Goal: Information Seeking & Learning: Learn about a topic

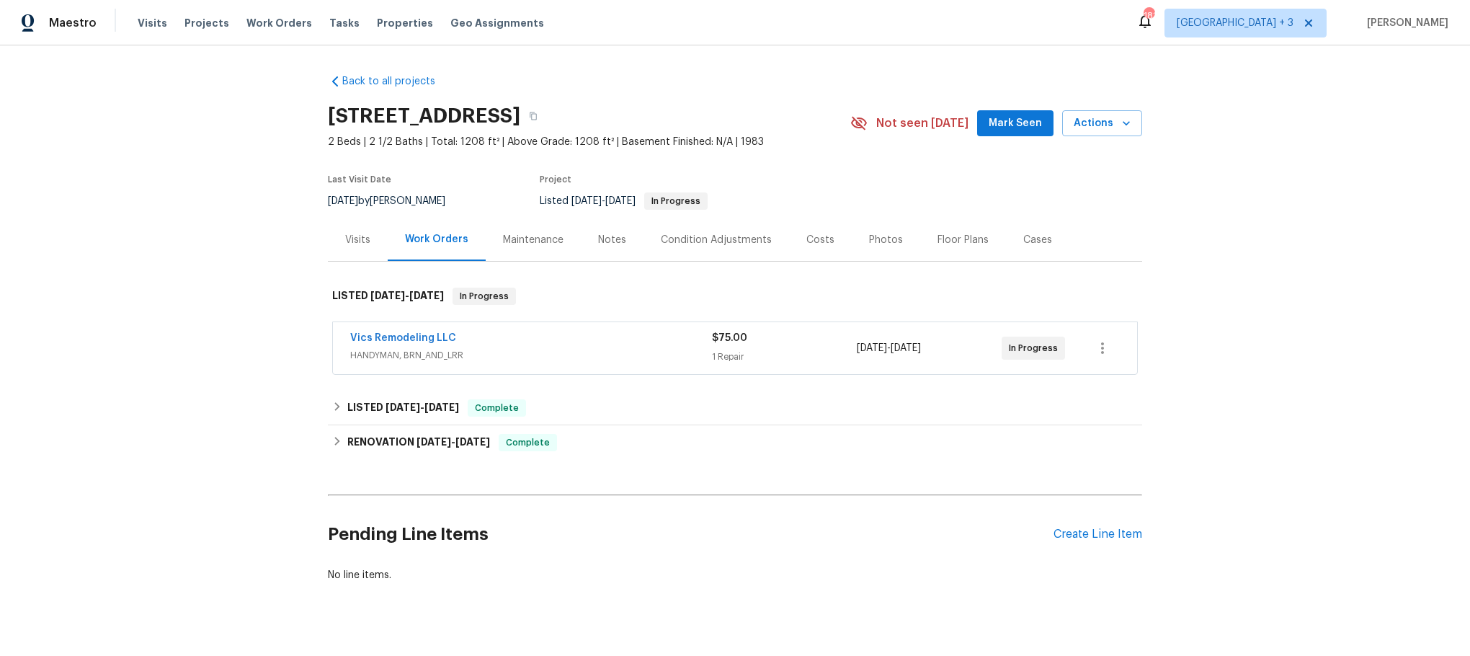
click at [602, 348] on span "HANDYMAN, BRN_AND_LRR" at bounding box center [531, 355] width 362 height 14
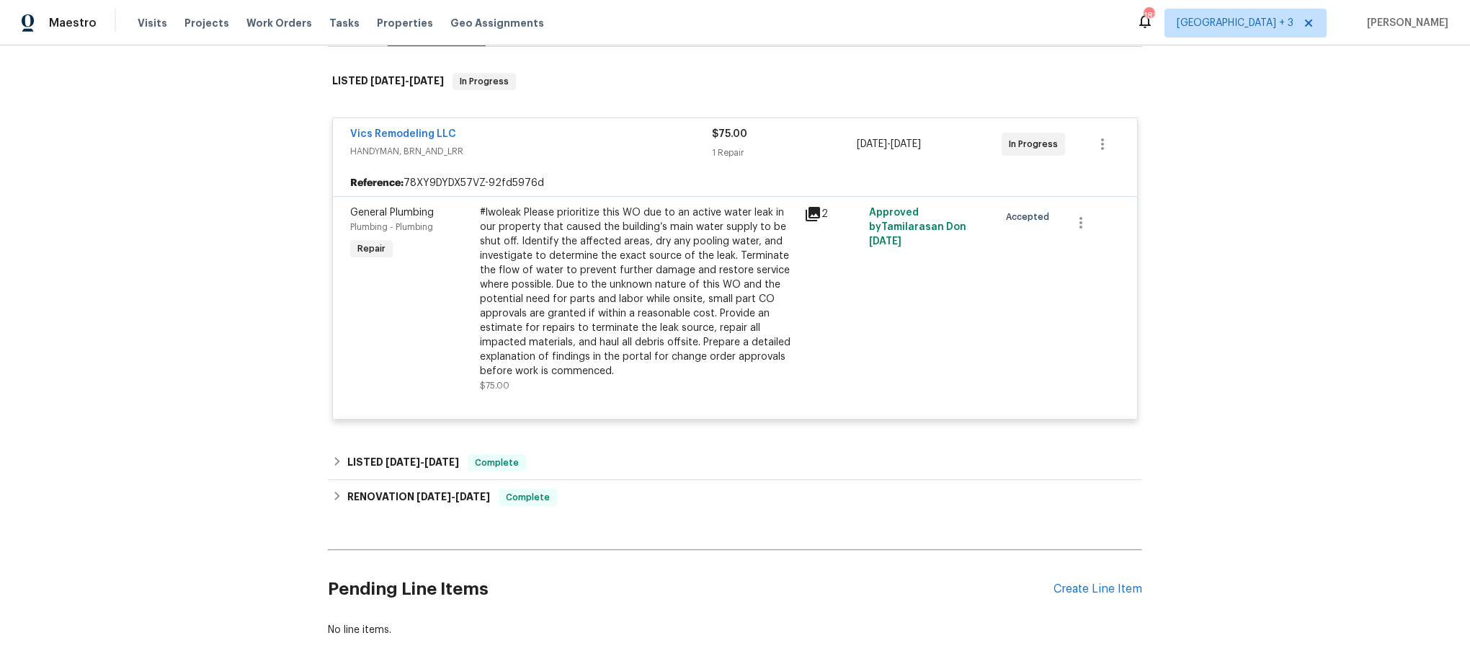
scroll to position [216, 0]
click at [353, 461] on h6 "LISTED [DATE] - [DATE]" at bounding box center [403, 461] width 112 height 17
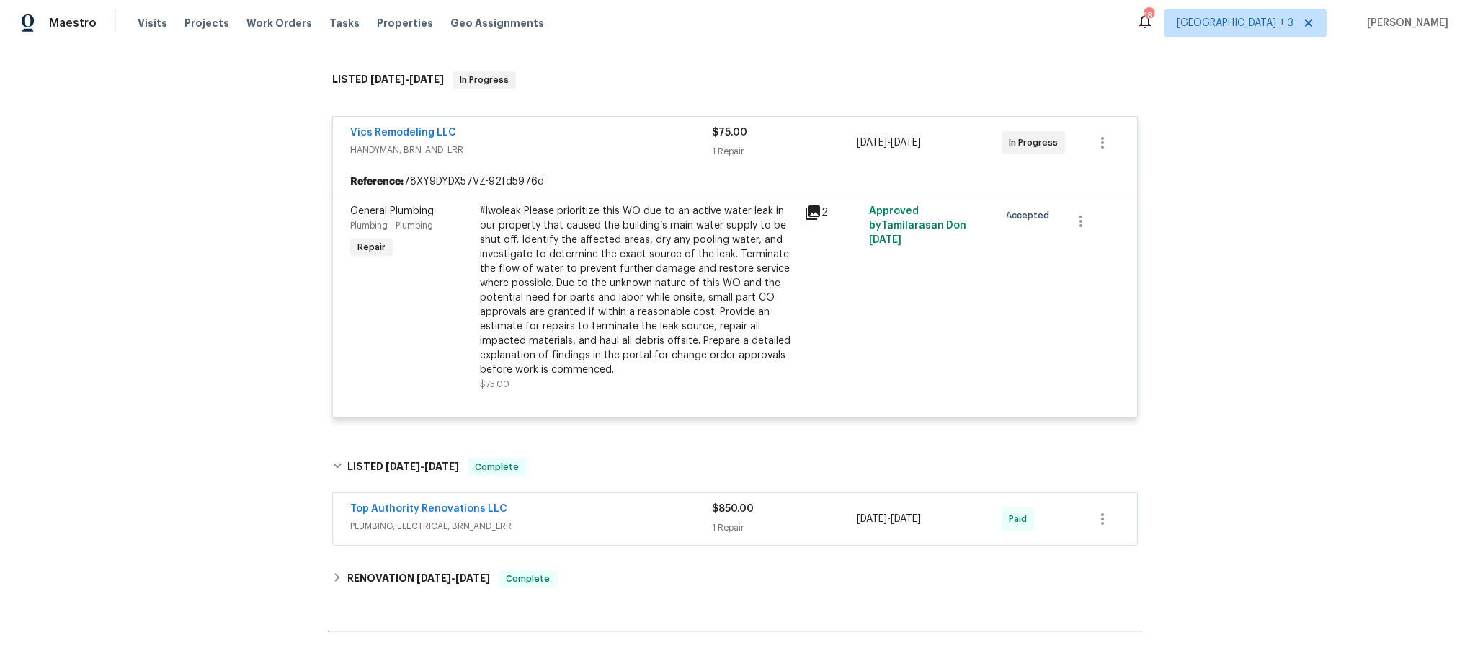
click at [586, 515] on div "Top Authority Renovations LLC" at bounding box center [531, 510] width 362 height 17
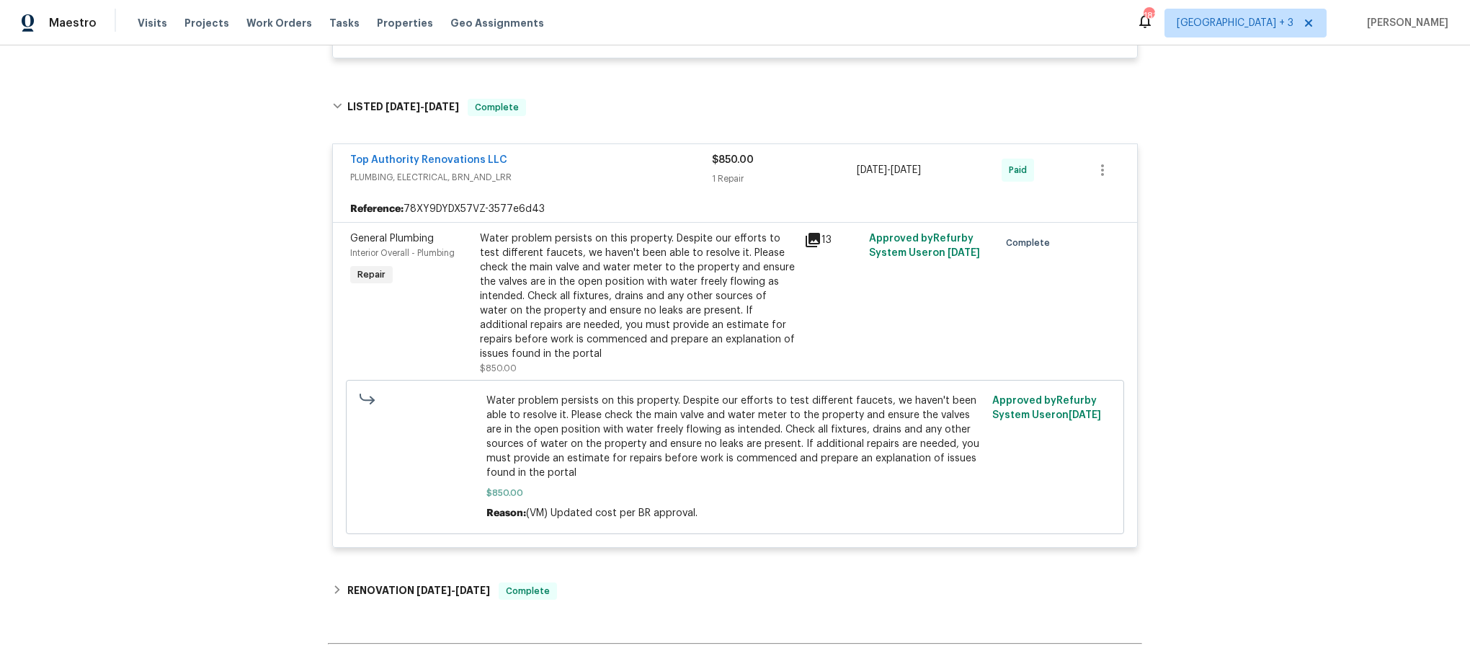
scroll to position [541, 0]
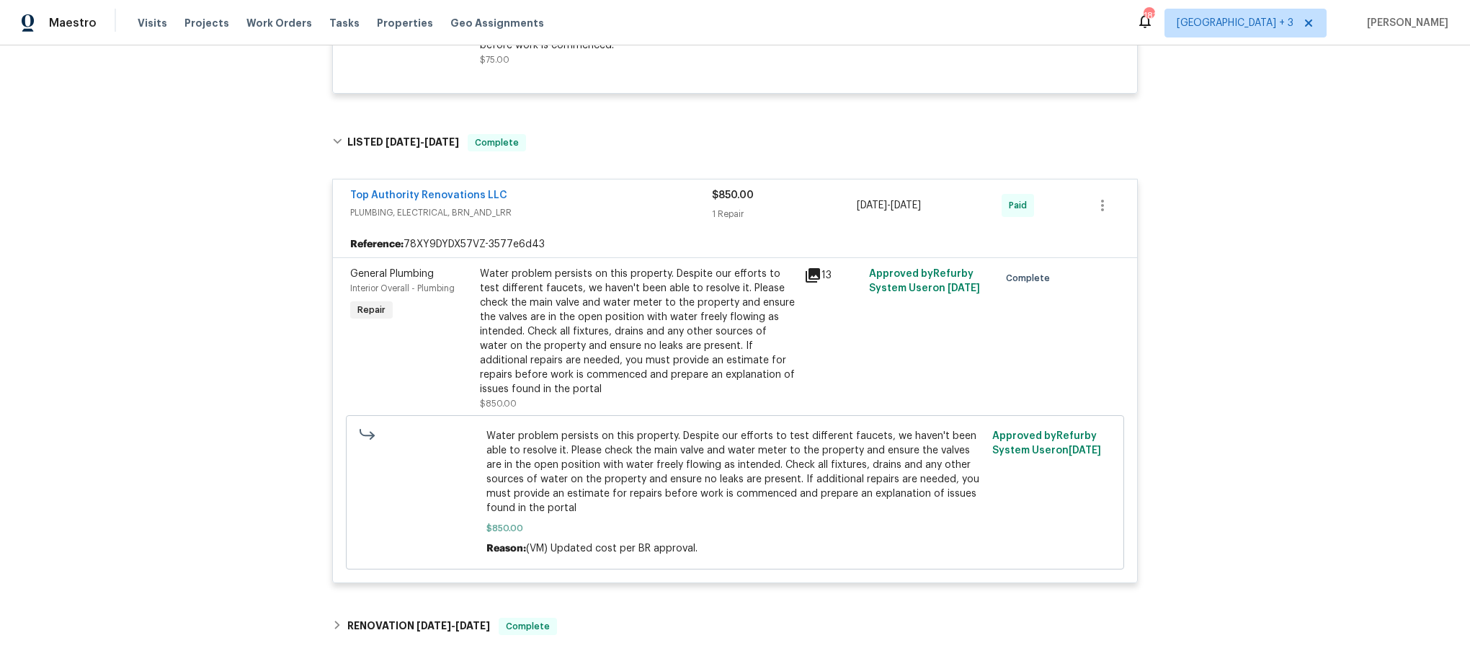
click at [806, 273] on icon at bounding box center [813, 275] width 14 height 14
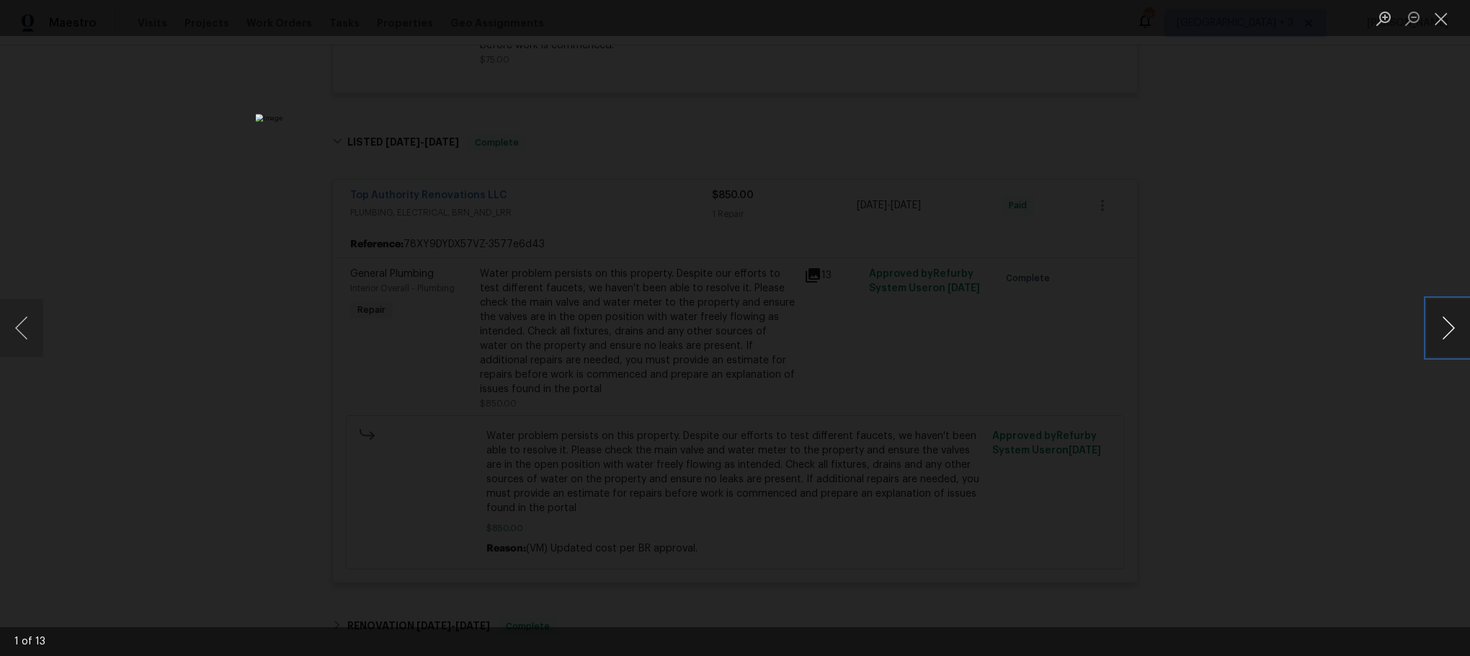
click at [1447, 324] on button "Next image" at bounding box center [1448, 328] width 43 height 58
click at [1446, 325] on button "Next image" at bounding box center [1448, 328] width 43 height 58
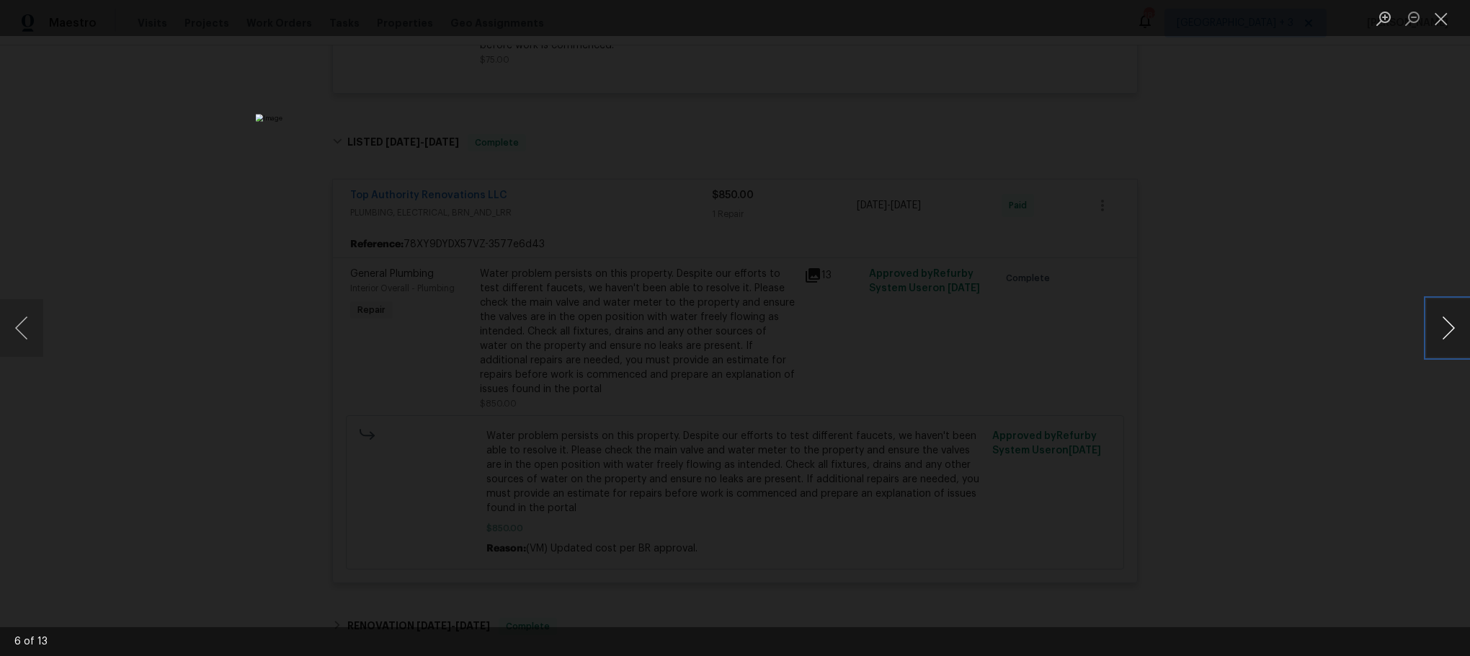
click at [1446, 325] on button "Next image" at bounding box center [1448, 328] width 43 height 58
click at [1445, 329] on button "Next image" at bounding box center [1448, 328] width 43 height 58
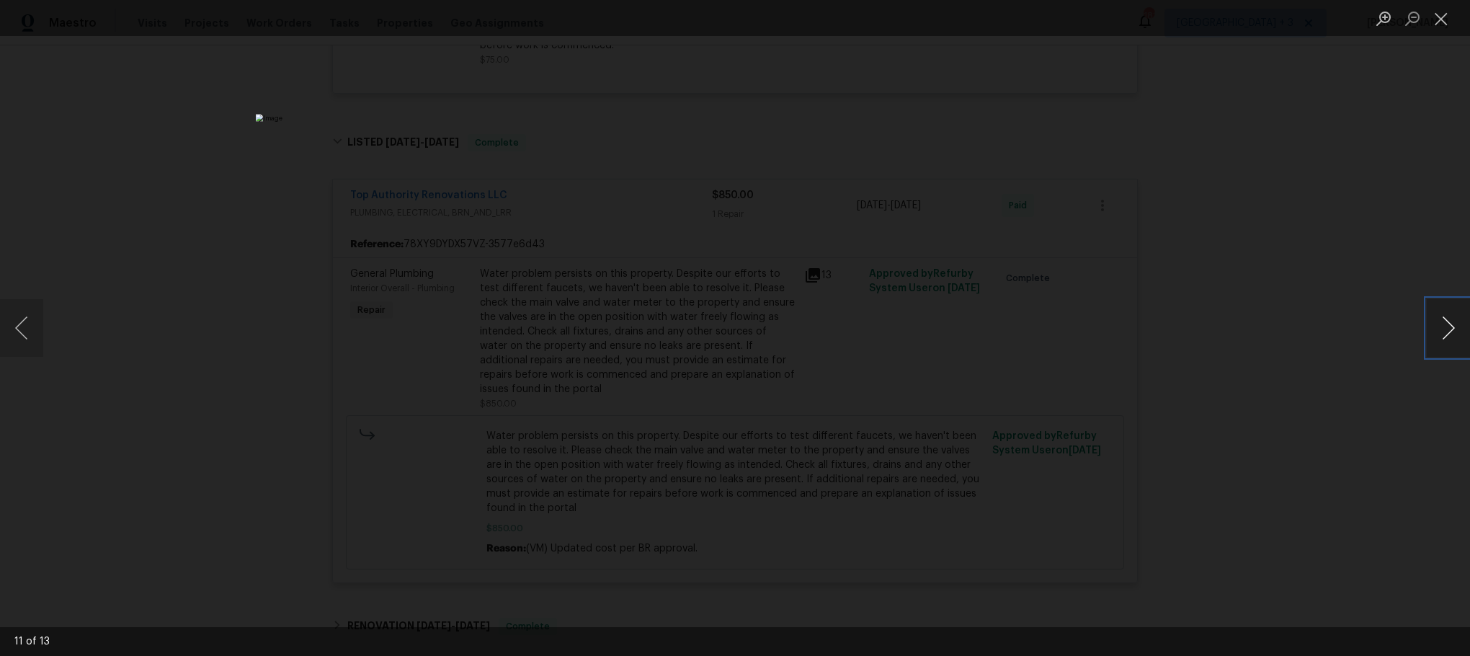
click at [1445, 329] on button "Next image" at bounding box center [1448, 328] width 43 height 58
click at [1443, 322] on button "Next image" at bounding box center [1448, 328] width 43 height 58
click at [1445, 13] on button "Close lightbox" at bounding box center [1441, 18] width 29 height 25
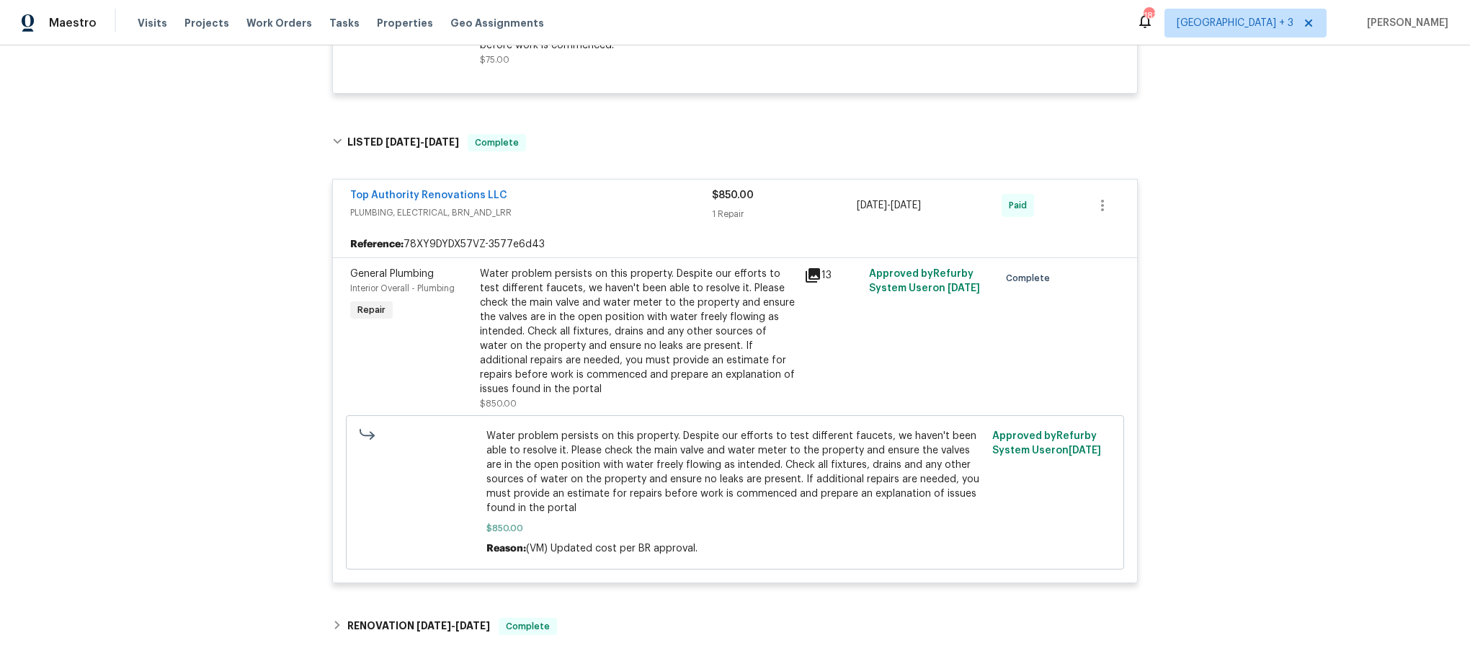
scroll to position [768, 0]
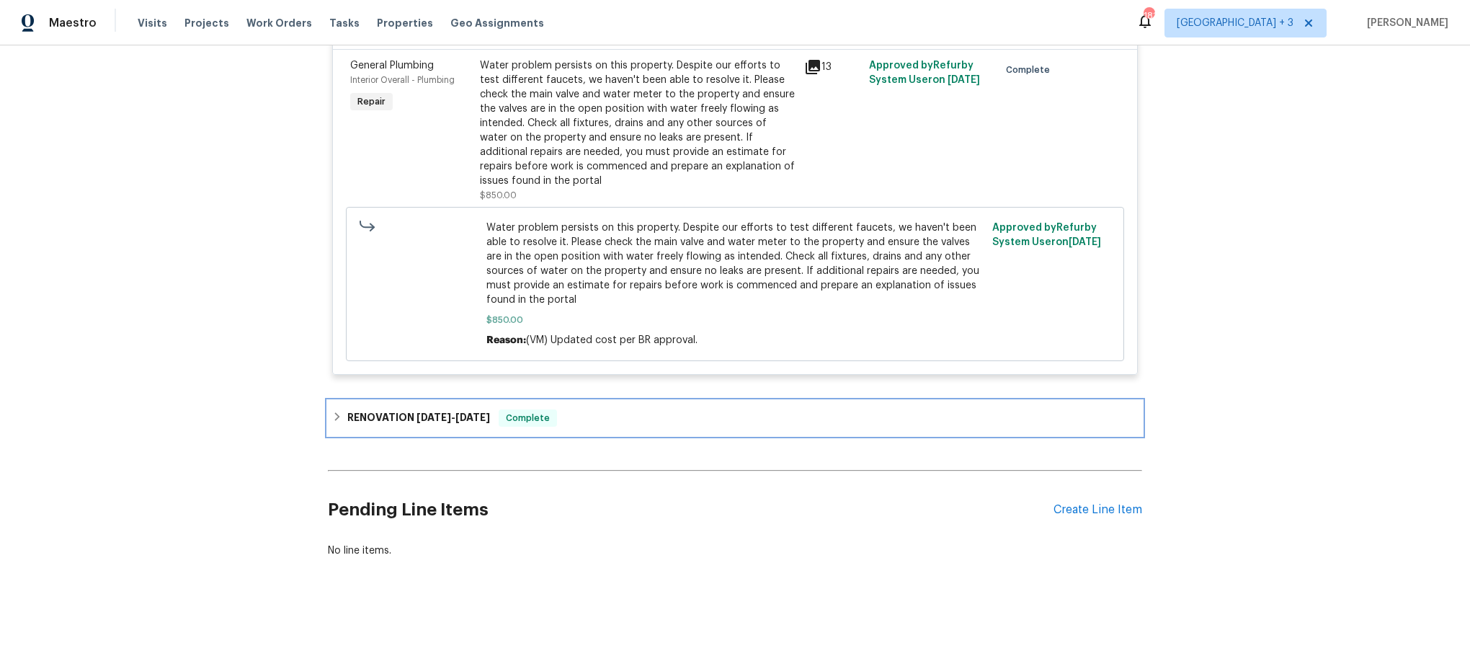
click at [329, 401] on div "RENOVATION [DATE] - [DATE] Complete" at bounding box center [735, 418] width 814 height 35
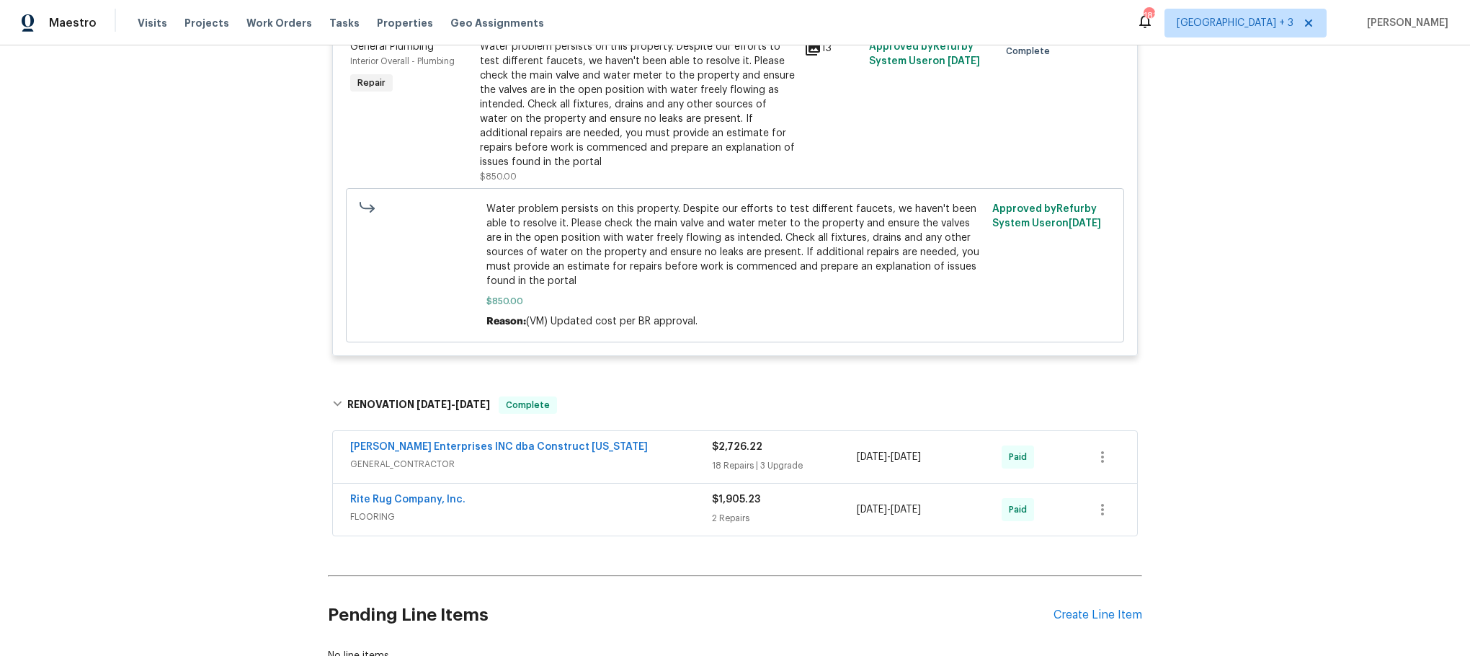
click at [634, 465] on span "GENERAL_CONTRACTOR" at bounding box center [531, 464] width 362 height 14
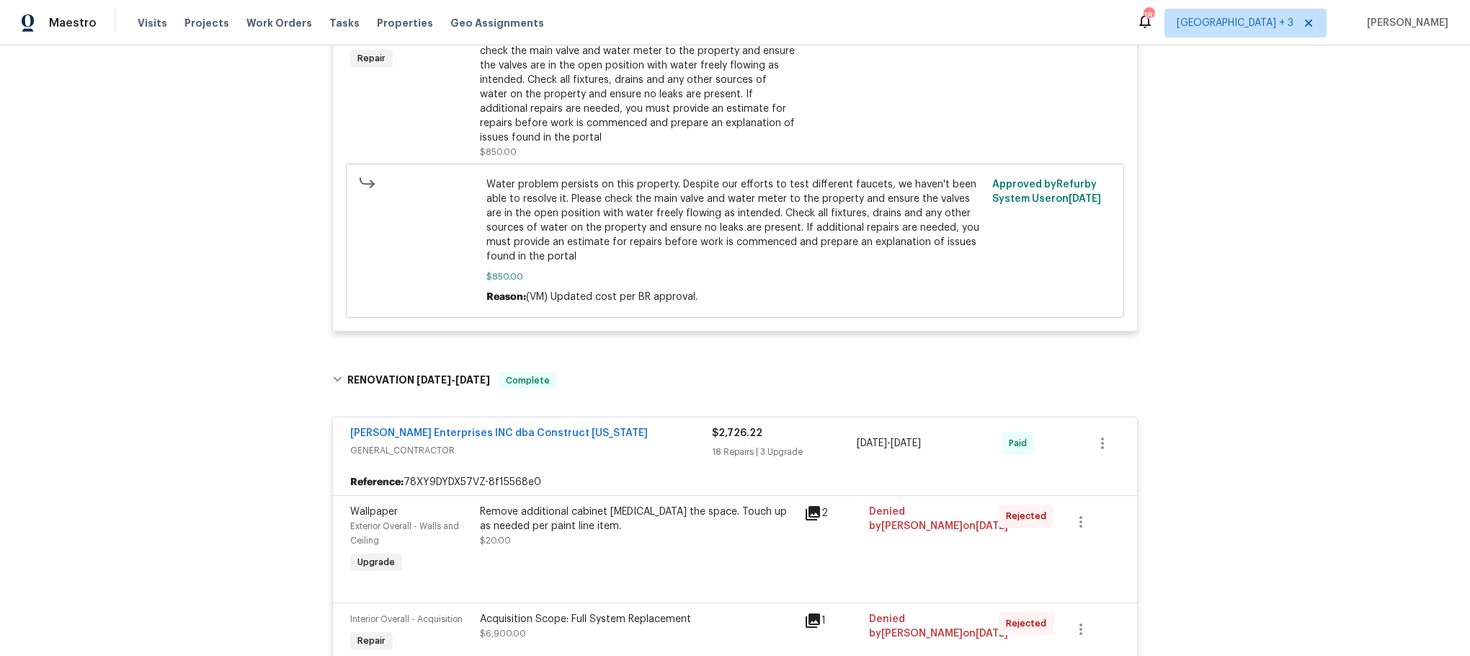
scroll to position [785, 0]
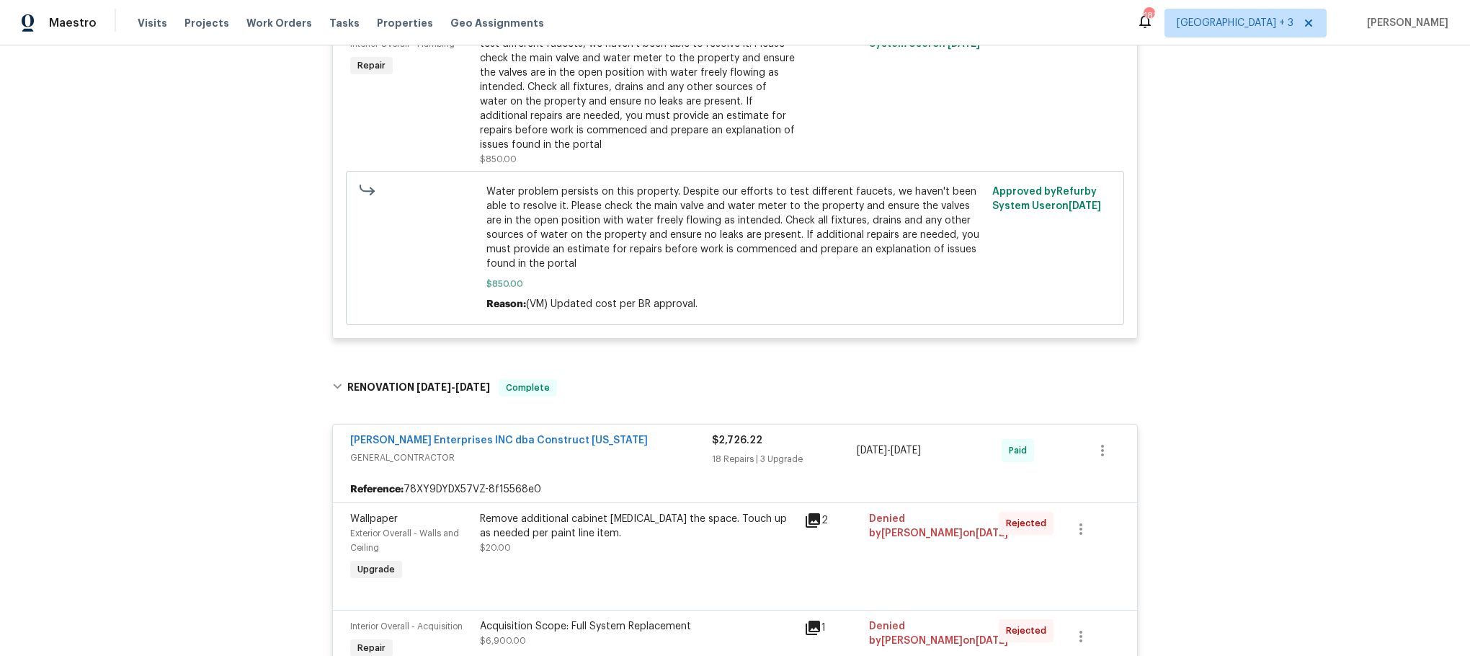
click at [608, 440] on div "[PERSON_NAME] Enterprises INC dba Construct [US_STATE]" at bounding box center [531, 441] width 362 height 17
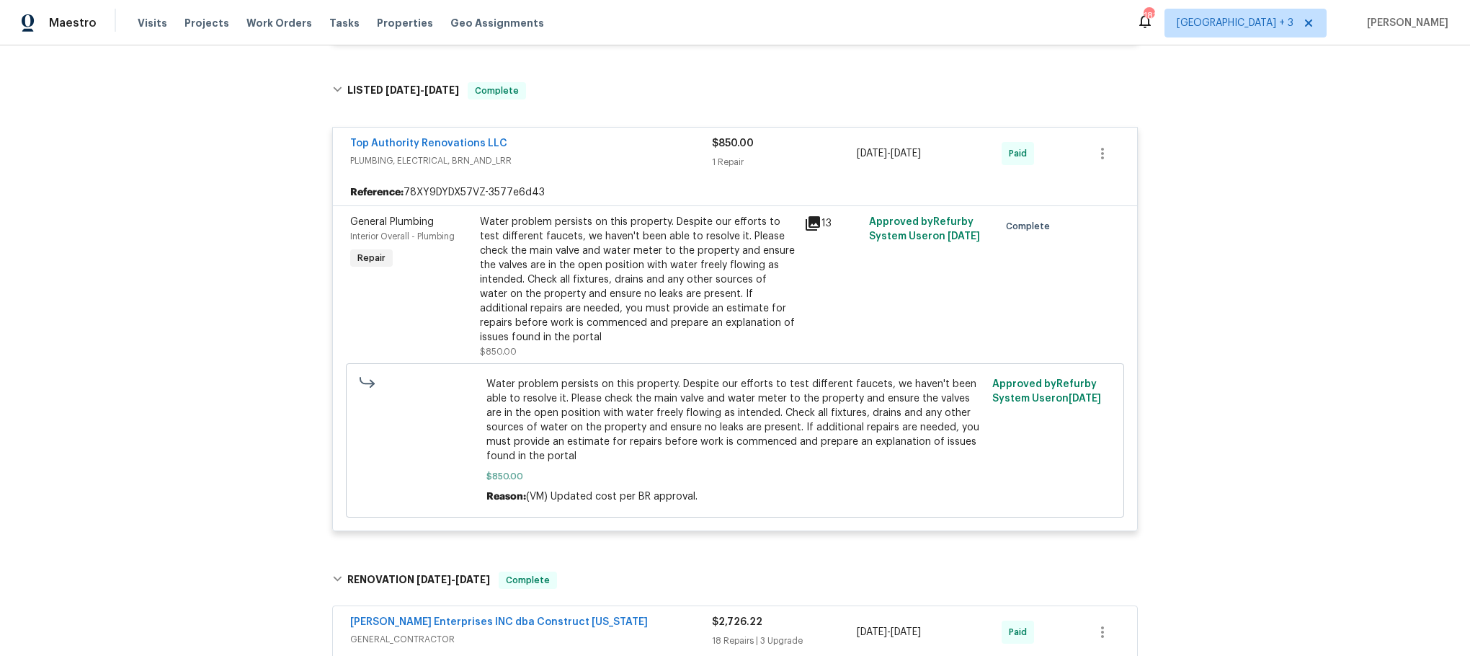
scroll to position [569, 0]
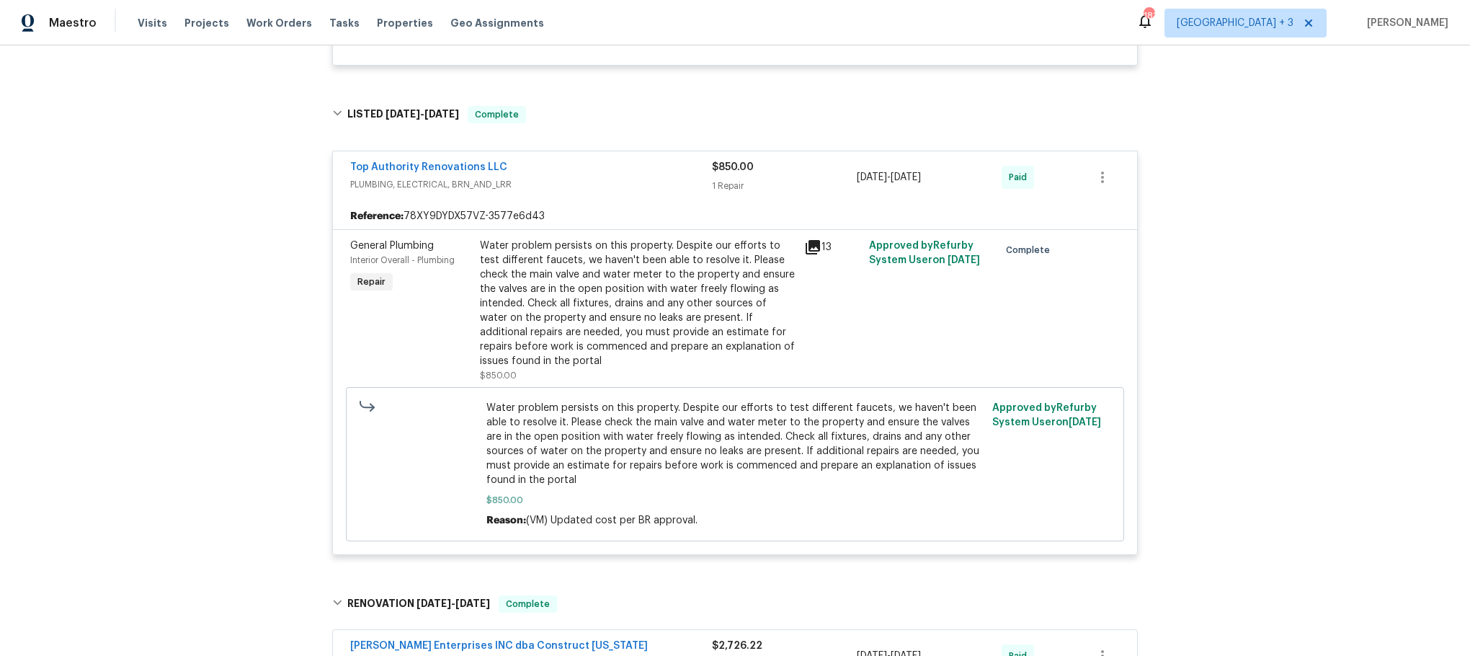
click at [677, 174] on div "Top Authority Renovations LLC" at bounding box center [531, 168] width 362 height 17
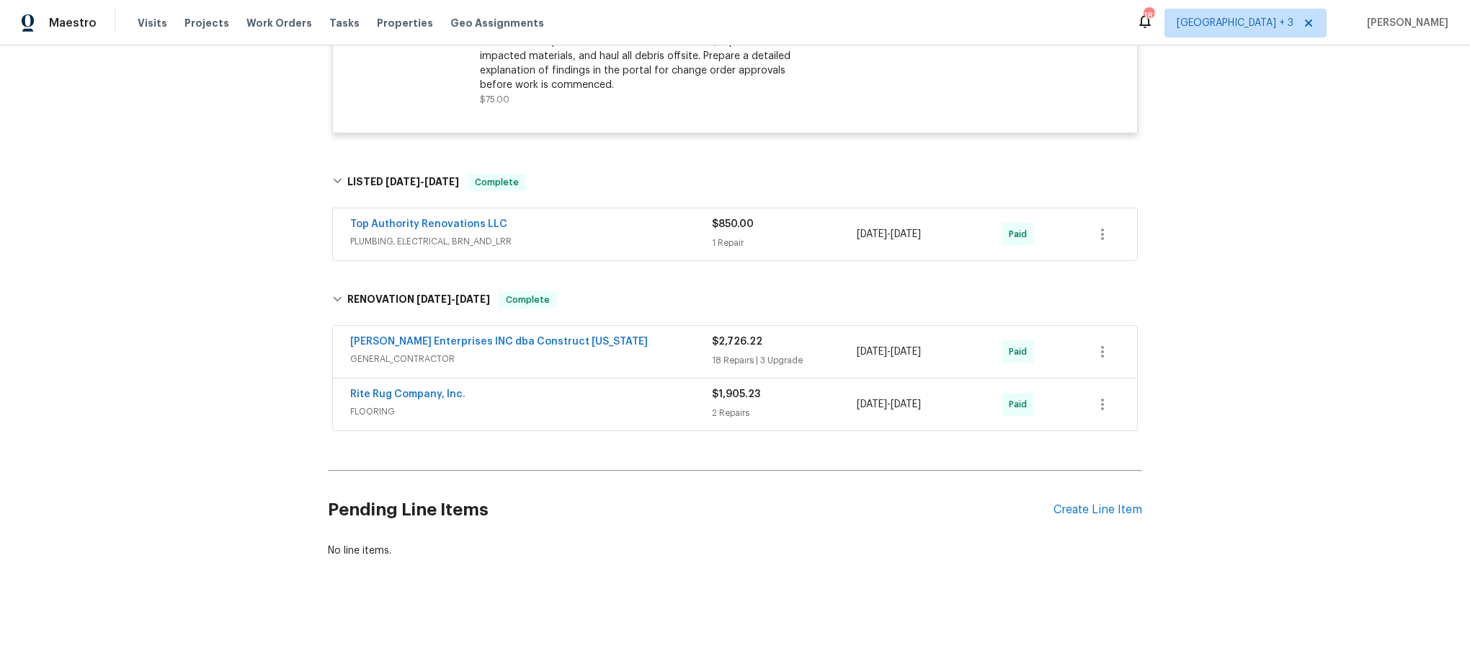
scroll to position [520, 0]
click at [621, 217] on div "Top Authority Renovations LLC" at bounding box center [531, 225] width 362 height 17
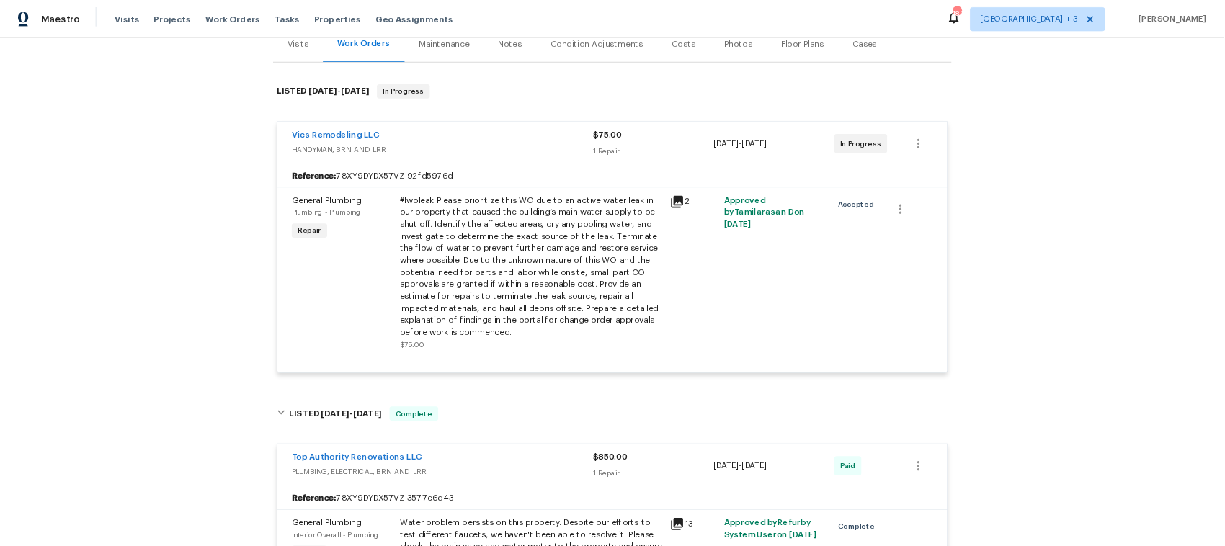
scroll to position [136, 0]
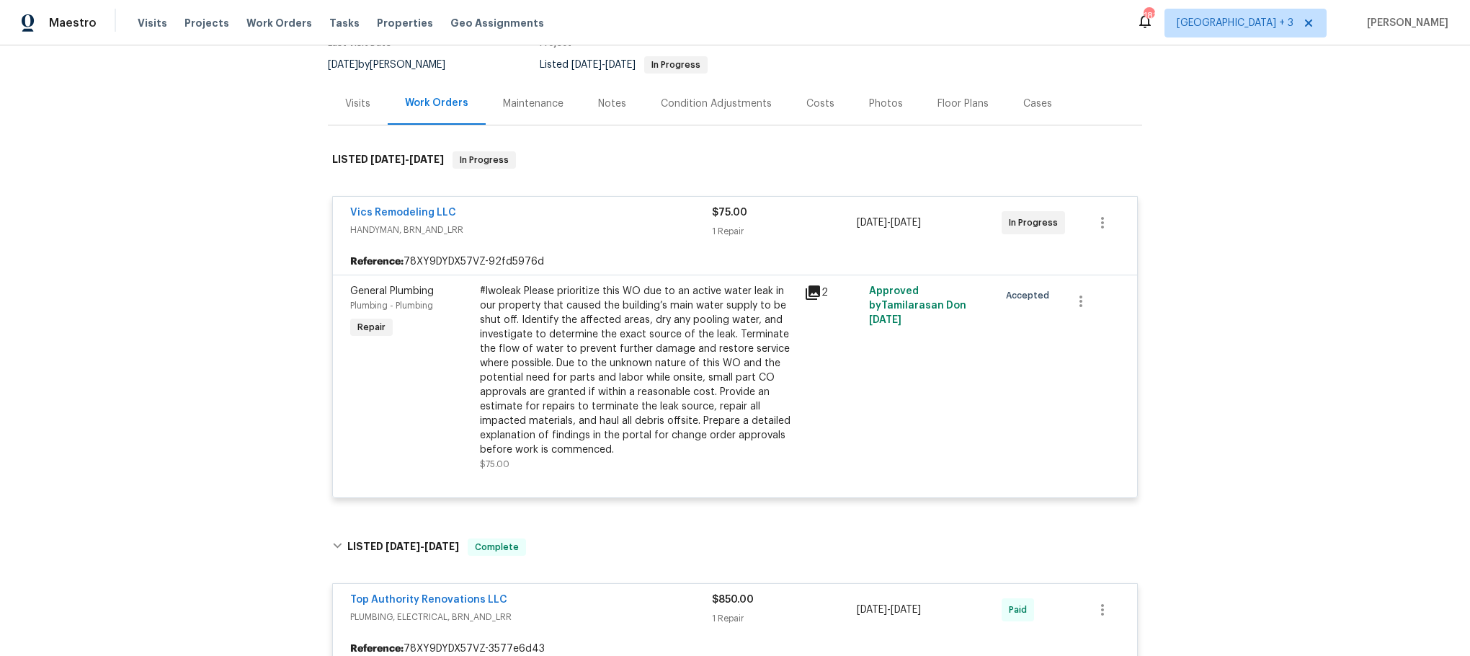
click at [806, 290] on icon at bounding box center [813, 292] width 14 height 14
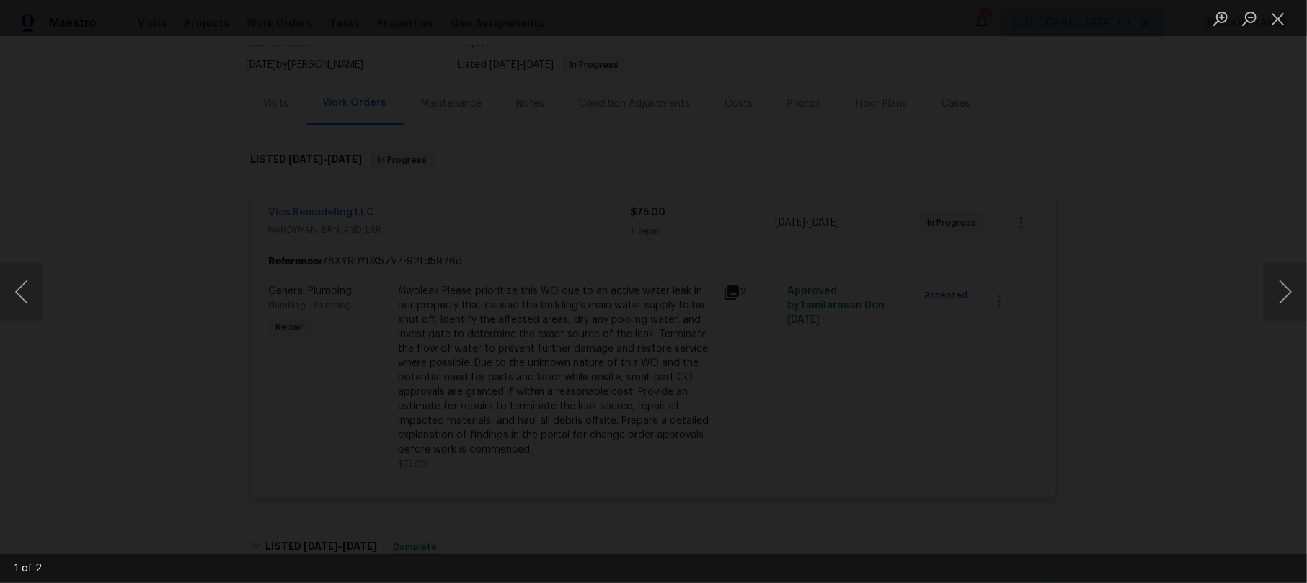
click at [908, 424] on img "Lightbox" at bounding box center [289, 324] width 3125 height 1395
click at [578, 361] on img "Lightbox" at bounding box center [545, 345] width 3125 height 1395
click at [577, 344] on img "Lightbox" at bounding box center [548, 323] width 2948 height 1316
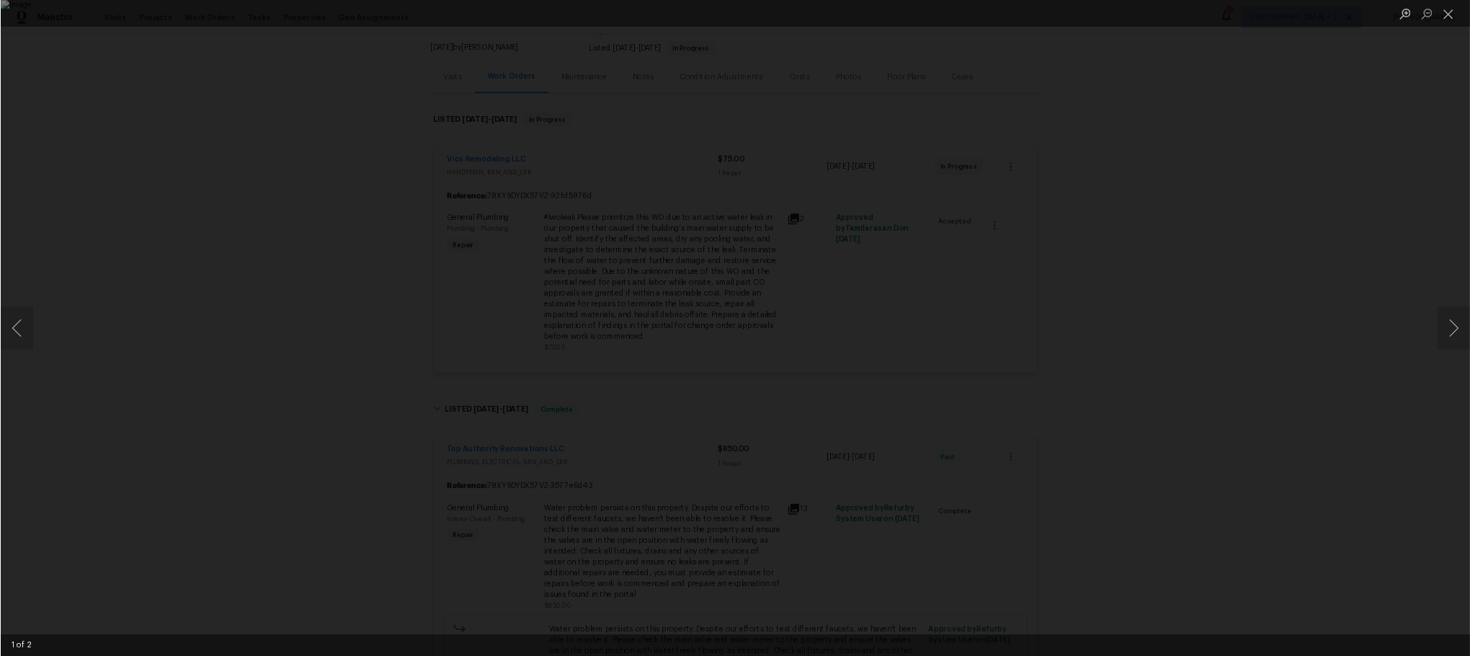
scroll to position [137, 0]
click at [1445, 316] on button "Next image" at bounding box center [1448, 328] width 43 height 58
click at [1443, 324] on button "Next image" at bounding box center [1448, 328] width 43 height 58
click at [1453, 322] on button "Next image" at bounding box center [1448, 328] width 43 height 58
click at [1446, 324] on button "Next image" at bounding box center [1448, 328] width 43 height 58
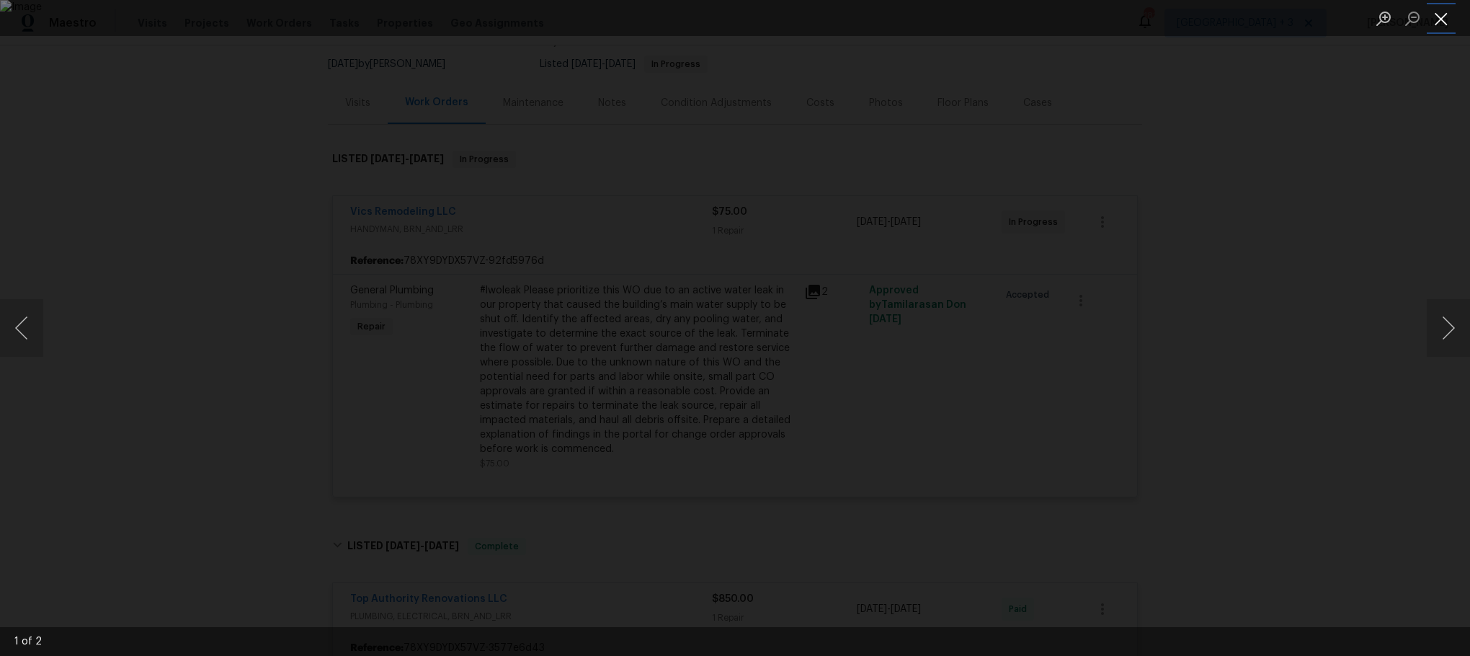
click at [1444, 14] on button "Close lightbox" at bounding box center [1441, 18] width 29 height 25
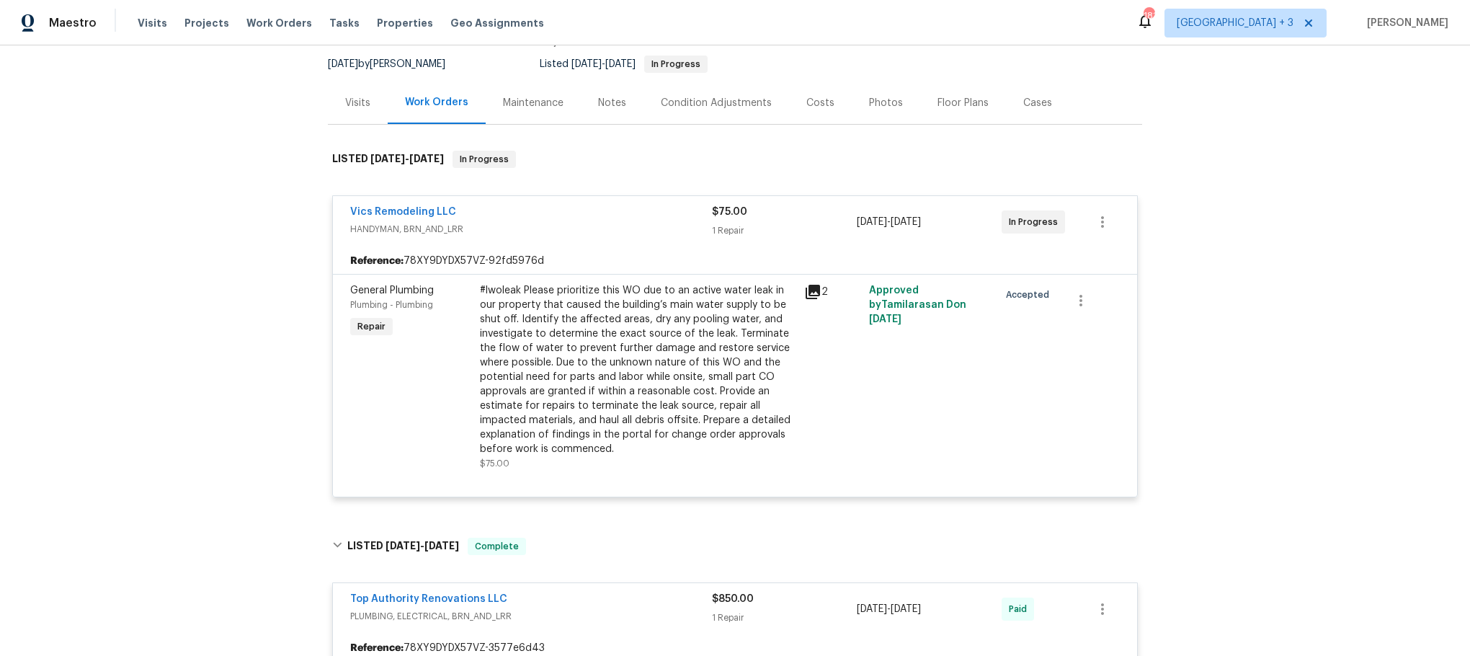
click at [806, 290] on icon at bounding box center [813, 292] width 14 height 14
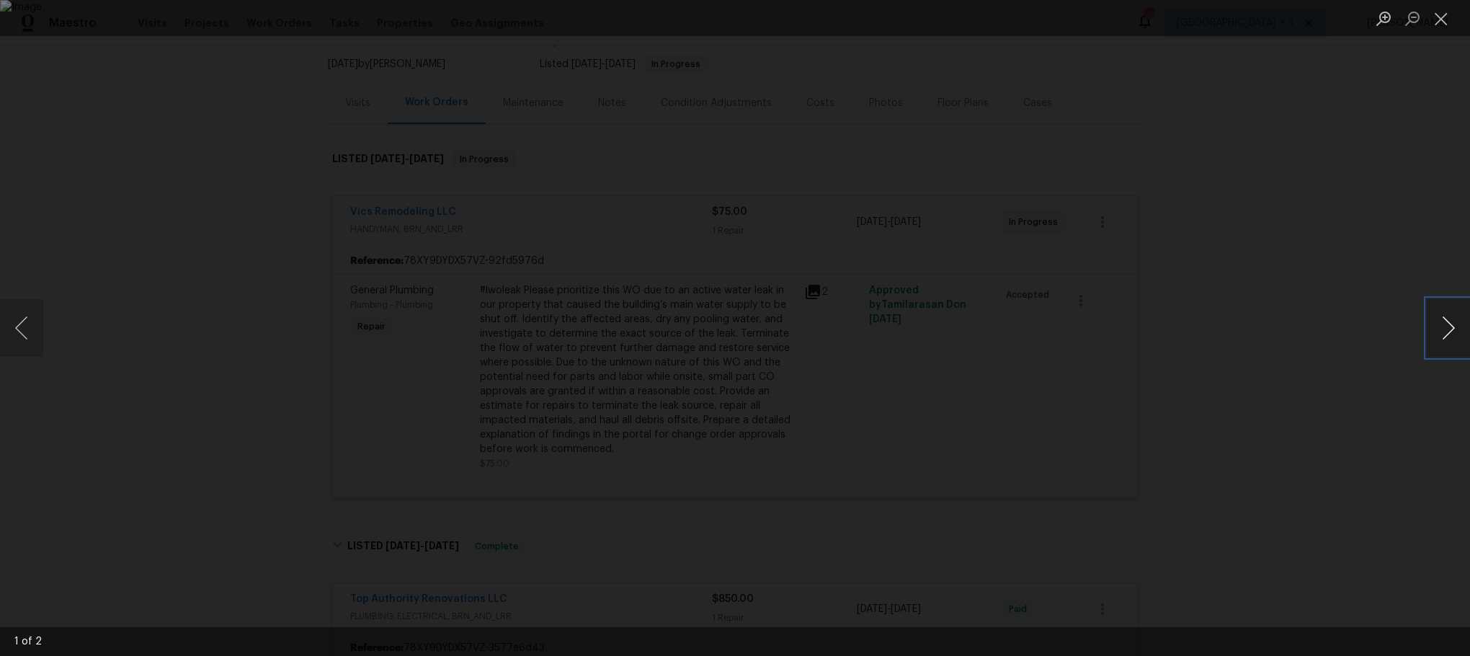
click at [1443, 321] on button "Next image" at bounding box center [1448, 328] width 43 height 58
click at [788, 221] on img "Lightbox" at bounding box center [734, 327] width 1023 height 456
